Goal: Task Accomplishment & Management: Use online tool/utility

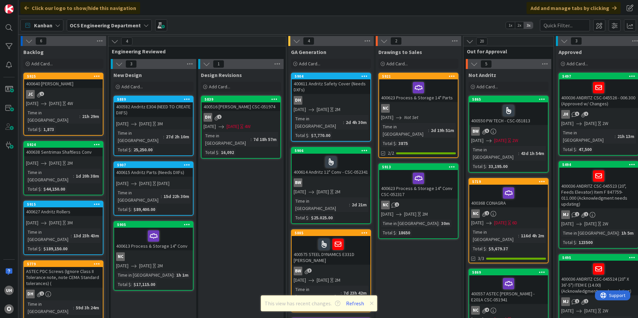
scroll to position [0, 582]
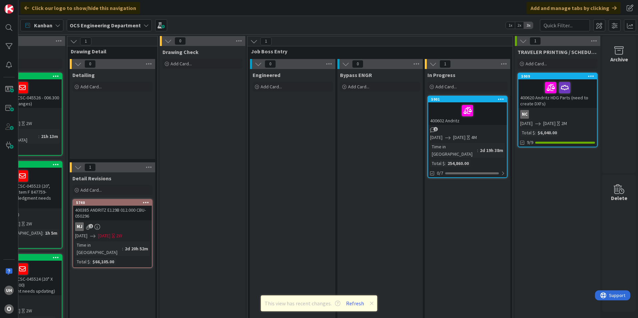
click at [374, 302] on div "This view has recent changes. Refresh" at bounding box center [319, 304] width 117 height 16
click at [372, 302] on icon at bounding box center [372, 303] width 4 height 5
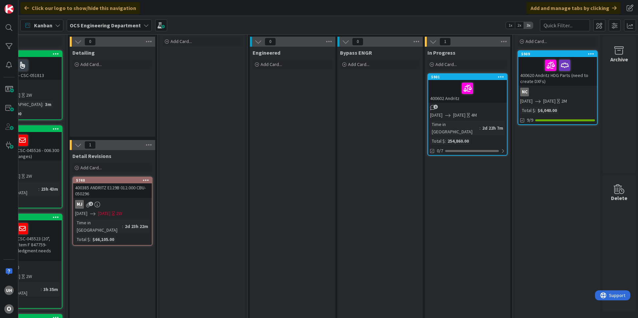
scroll to position [33, 582]
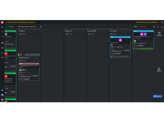
scroll to position [0, 582]
